Goal: Information Seeking & Learning: Learn about a topic

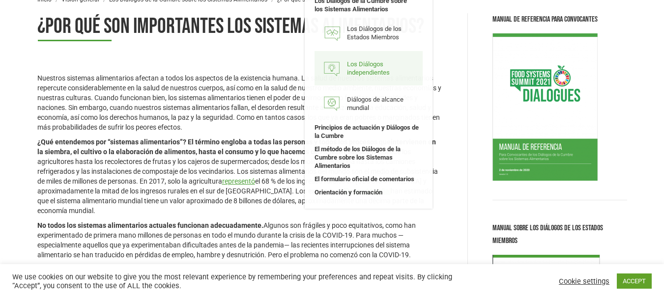
scroll to position [98, 0]
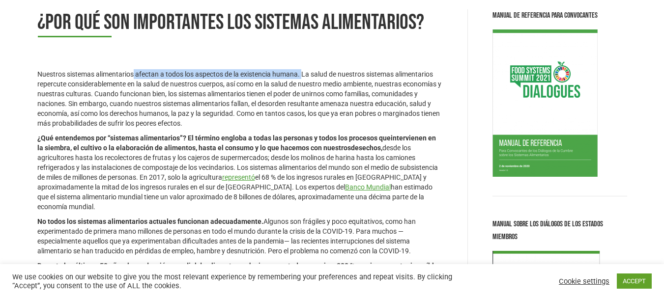
drag, startPoint x: 135, startPoint y: 74, endPoint x: 304, endPoint y: 71, distance: 169.1
click at [304, 71] on p "Nuestros sistemas alimentarios afectan a todos los aspectos de la existencia hu…" at bounding box center [240, 98] width 406 height 59
copy p "afectan a todos los aspectos de la existencia humana."
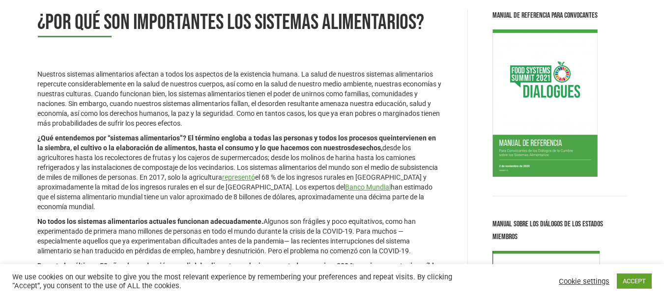
click at [326, 297] on div "We use cookies on our website to give you the most relevant experience by remem…" at bounding box center [332, 281] width 664 height 34
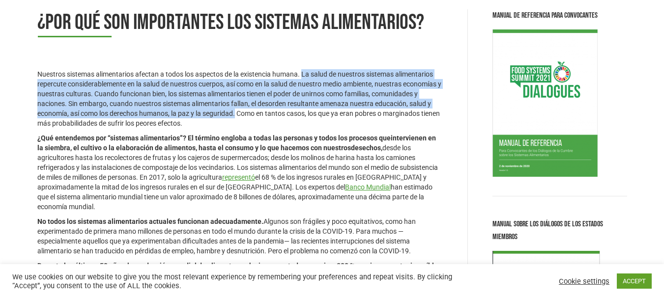
drag, startPoint x: 303, startPoint y: 73, endPoint x: 240, endPoint y: 113, distance: 74.5
click at [238, 113] on p "Nuestros sistemas alimentarios afectan a todos los aspectos de la existencia hu…" at bounding box center [240, 98] width 406 height 59
click at [235, 116] on p "Nuestros sistemas alimentarios afectan a todos los aspectos de la existencia hu…" at bounding box center [240, 98] width 406 height 59
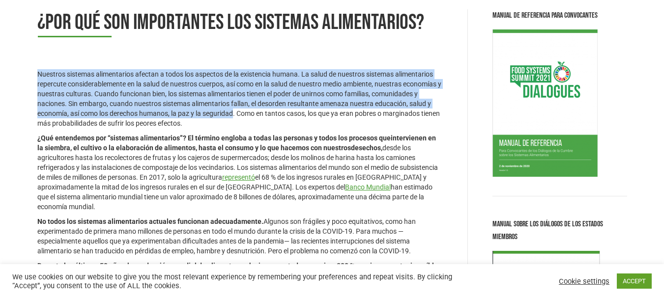
drag, startPoint x: 236, startPoint y: 113, endPoint x: 30, endPoint y: 71, distance: 209.7
copy p "Nuestros sistemas alimentarios afectan a todos los aspectos de la existencia hu…"
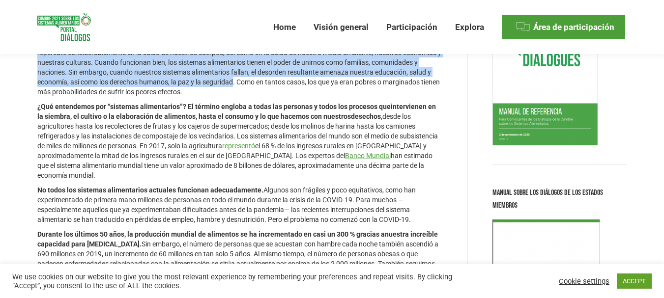
scroll to position [147, 0]
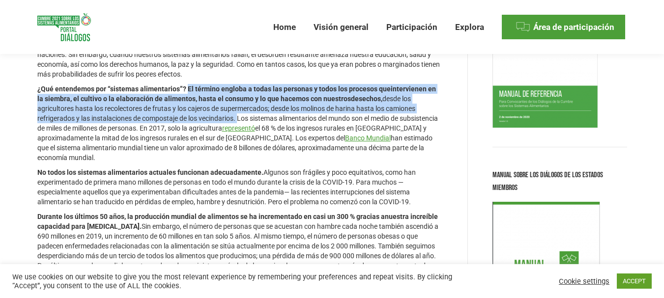
drag, startPoint x: 240, startPoint y: 119, endPoint x: 187, endPoint y: 88, distance: 61.2
click at [187, 88] on p "¿Qué entendemos por “sistemas alimentarios”? El término engloba a todas las per…" at bounding box center [240, 123] width 406 height 79
copy p "El término engloba a todas las personas y todos los procesos que intervienen en…"
